Goal: Task Accomplishment & Management: Use online tool/utility

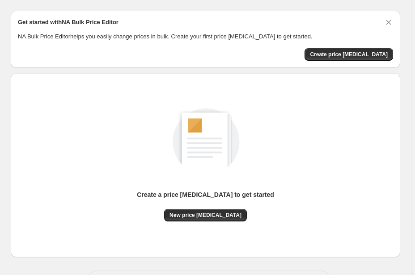
scroll to position [23, 0]
click at [204, 223] on div "Create a price [MEDICAL_DATA] to get started New price [MEDICAL_DATA]" at bounding box center [205, 165] width 375 height 170
click at [205, 221] on div "Create a price [MEDICAL_DATA] to get started New price [MEDICAL_DATA]" at bounding box center [205, 165] width 375 height 170
click at [205, 219] on button "New price [MEDICAL_DATA]" at bounding box center [205, 215] width 83 height 13
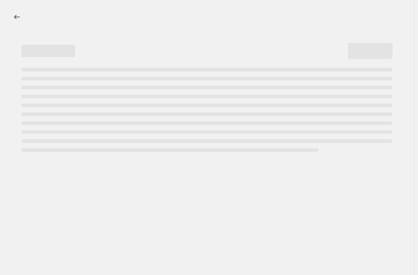
select select "percentage"
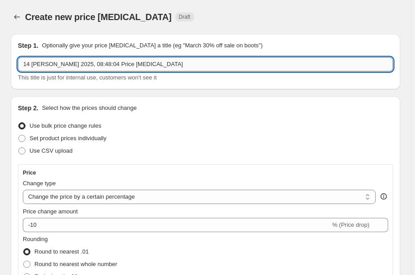
click at [103, 63] on input "14 [PERSON_NAME] 2025, 08:48:04 Price [MEDICAL_DATA]" at bounding box center [205, 64] width 375 height 14
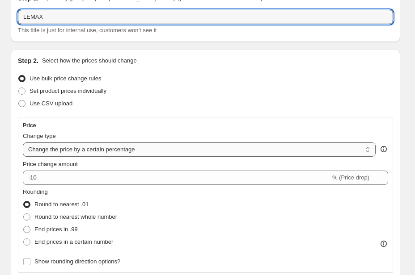
scroll to position [143, 0]
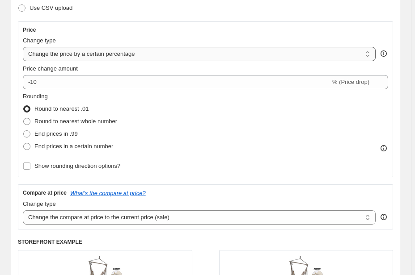
type input "LEMAX"
click at [90, 59] on select "Change the price to a certain amount Change the price by a certain amount Chang…" at bounding box center [199, 54] width 352 height 14
click at [23, 47] on select "Change the price to a certain amount Change the price by a certain amount Chang…" at bounding box center [199, 54] width 352 height 14
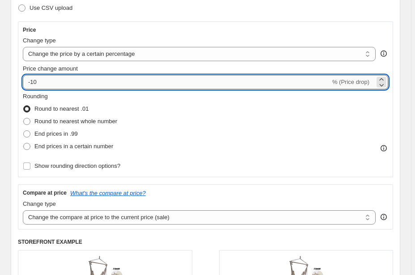
click at [83, 88] on input "-10" at bounding box center [176, 82] width 307 height 14
click at [33, 83] on input "-10" at bounding box center [176, 82] width 307 height 14
type input "-20"
click at [105, 69] on div "Price change amount" at bounding box center [205, 68] width 365 height 9
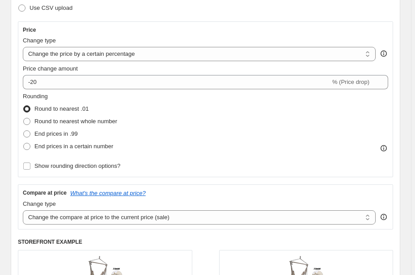
click at [74, 109] on span "Round to nearest .01" at bounding box center [61, 108] width 54 height 7
click at [24, 106] on input "Round to nearest .01" at bounding box center [23, 105] width 0 height 0
click at [68, 165] on span "Show rounding direction options?" at bounding box center [77, 166] width 86 height 7
click at [30, 165] on input "Show rounding direction options?" at bounding box center [26, 166] width 7 height 7
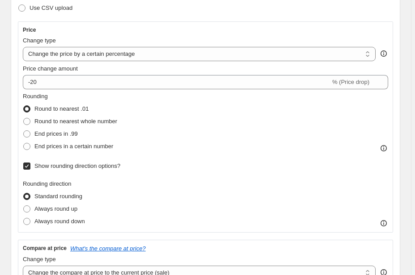
click at [34, 168] on span "Show rounding direction options?" at bounding box center [77, 166] width 86 height 7
click at [30, 168] on input "Show rounding direction options?" at bounding box center [26, 166] width 7 height 7
checkbox input "false"
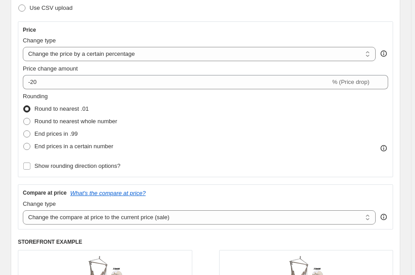
click at [31, 112] on label "Round to nearest .01" at bounding box center [56, 109] width 66 height 13
click at [24, 106] on input "Round to nearest .01" at bounding box center [23, 105] width 0 height 0
click at [25, 100] on legend "Rounding" at bounding box center [35, 97] width 25 height 11
click at [43, 103] on label "Round to nearest .01" at bounding box center [56, 109] width 66 height 13
click at [24, 105] on input "Round to nearest .01" at bounding box center [23, 105] width 0 height 0
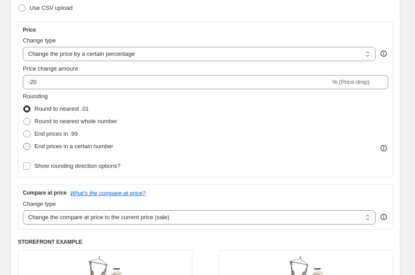
click at [43, 148] on span "End prices in a certain number" at bounding box center [73, 146] width 79 height 7
click at [24, 143] on input "End prices in a certain number" at bounding box center [23, 143] width 0 height 0
radio input "true"
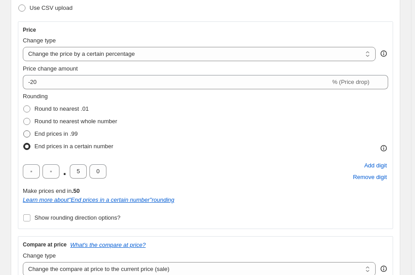
click at [61, 137] on span "End prices in .99" at bounding box center [55, 133] width 43 height 7
click at [24, 131] on input "End prices in .99" at bounding box center [23, 130] width 0 height 0
radio input "true"
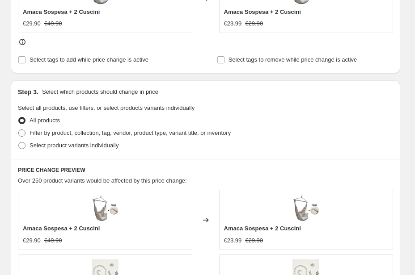
scroll to position [429, 0]
click at [40, 145] on span "Select product variants individually" at bounding box center [73, 145] width 89 height 7
click at [19, 143] on input "Select product variants individually" at bounding box center [18, 142] width 0 height 0
radio input "true"
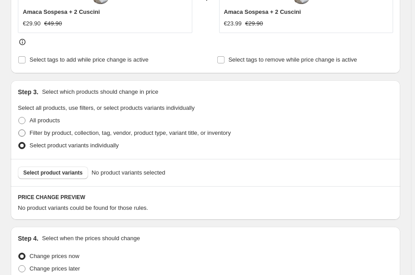
click at [58, 134] on span "Filter by product, collection, tag, vendor, product type, variant title, or inv…" at bounding box center [129, 133] width 201 height 7
click at [19, 130] on input "Filter by product, collection, tag, vendor, product type, variant title, or inv…" at bounding box center [18, 130] width 0 height 0
radio input "true"
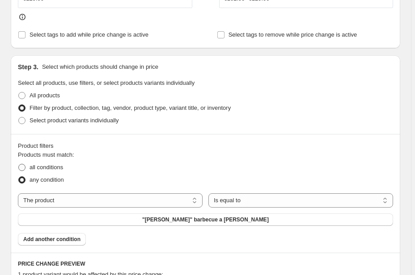
scroll to position [465, 0]
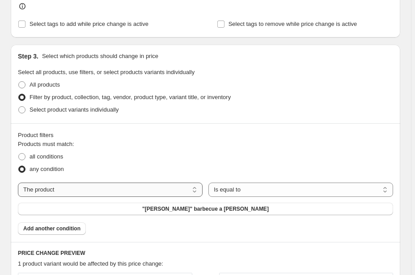
drag, startPoint x: 63, startPoint y: 191, endPoint x: 92, endPoint y: 191, distance: 28.6
click at [63, 191] on select "The product The product's collection The product's tag The product's vendor The…" at bounding box center [110, 190] width 185 height 14
click at [109, 197] on div "The product The product's collection The product's tag The product's vendor The…" at bounding box center [205, 199] width 375 height 33
drag, startPoint x: 96, startPoint y: 194, endPoint x: 90, endPoint y: 194, distance: 5.8
click at [96, 194] on select "The product The product's collection The product's tag The product's vendor The…" at bounding box center [110, 190] width 185 height 14
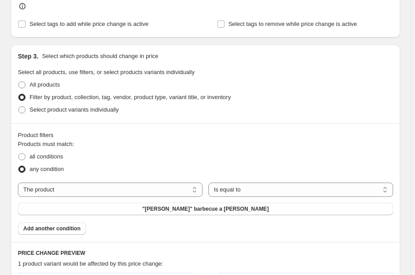
click at [293, 123] on div "Step 3. Select which products should change in price Select all products, use f…" at bounding box center [205, 84] width 389 height 79
click at [69, 189] on select "The product The product's collection The product's tag The product's vendor The…" at bounding box center [110, 190] width 185 height 14
select select "collection"
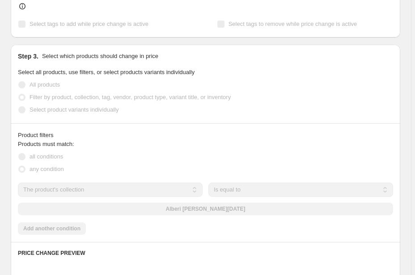
click at [66, 169] on div "any condition" at bounding box center [205, 169] width 375 height 13
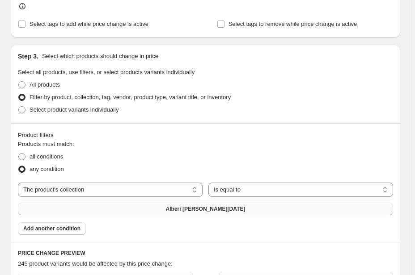
click at [204, 210] on span "Alberi [PERSON_NAME][DATE]" at bounding box center [206, 209] width 80 height 7
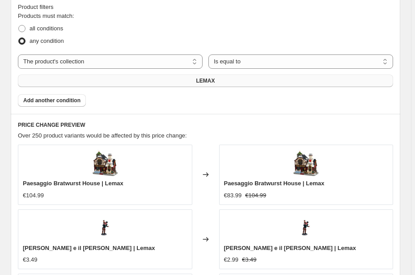
scroll to position [572, 0]
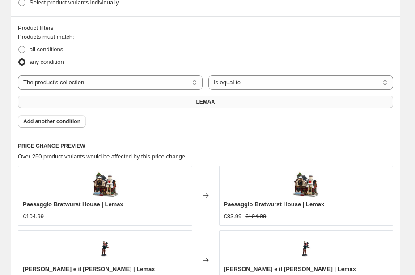
drag, startPoint x: 262, startPoint y: 144, endPoint x: 211, endPoint y: 157, distance: 52.7
click at [211, 157] on div "Over 250 product variants would be affected by this price change:" at bounding box center [205, 156] width 375 height 9
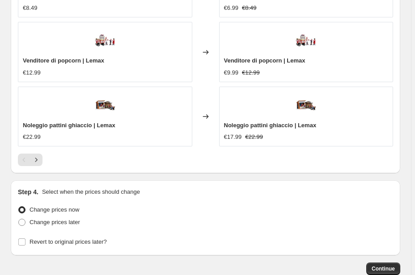
scroll to position [963, 0]
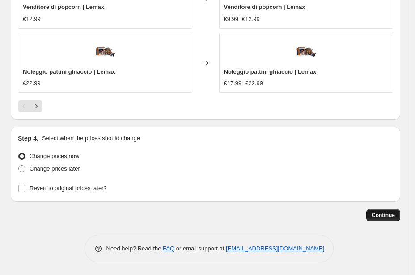
click at [382, 214] on span "Continue" at bounding box center [382, 215] width 23 height 7
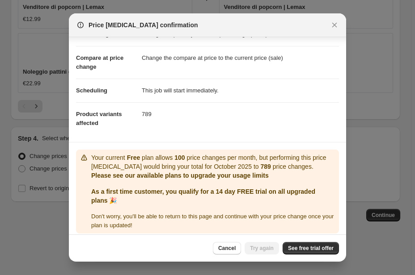
scroll to position [36, 0]
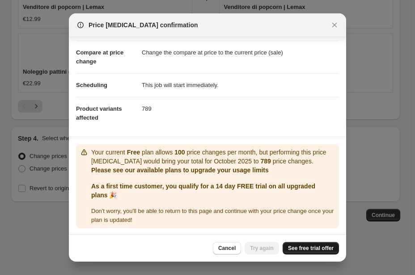
click at [304, 249] on span "See free trial offer" at bounding box center [311, 248] width 46 height 7
click at [343, 24] on div "Price [MEDICAL_DATA] confirmation" at bounding box center [207, 25] width 277 height 24
click at [334, 22] on icon "Close" at bounding box center [334, 25] width 9 height 9
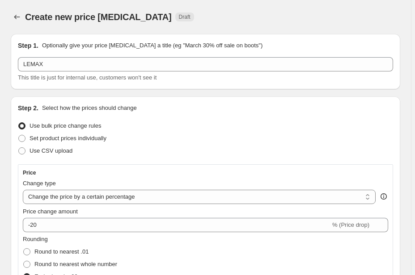
scroll to position [963, 0]
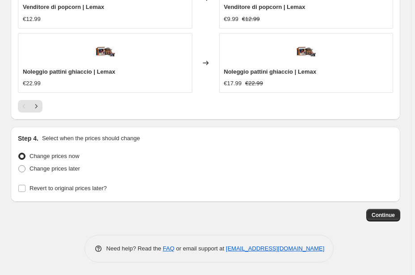
click at [63, 101] on div at bounding box center [205, 106] width 375 height 13
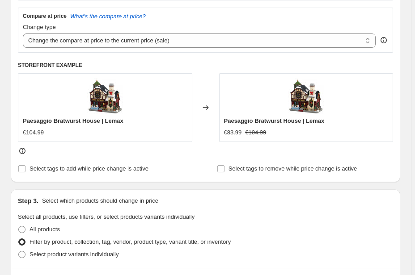
scroll to position [319, 0]
